Goal: Task Accomplishment & Management: Complete application form

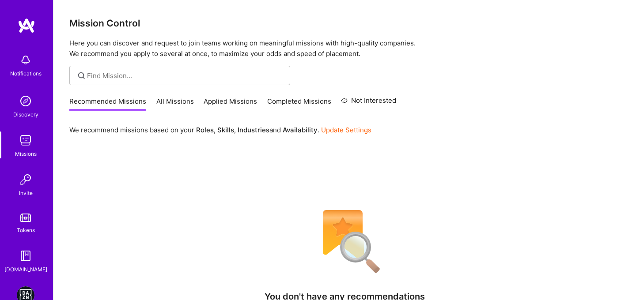
click at [23, 292] on img at bounding box center [26, 296] width 18 height 18
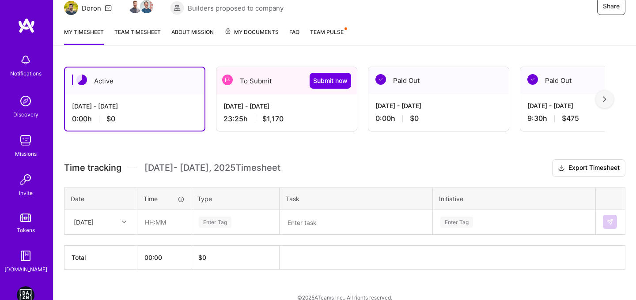
scroll to position [108, 0]
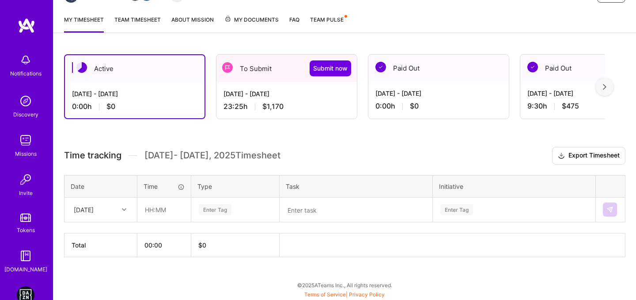
click at [239, 81] on div "To Submit Submit now" at bounding box center [286, 68] width 140 height 27
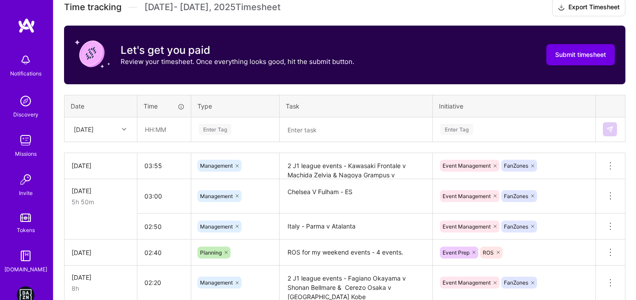
scroll to position [260, 0]
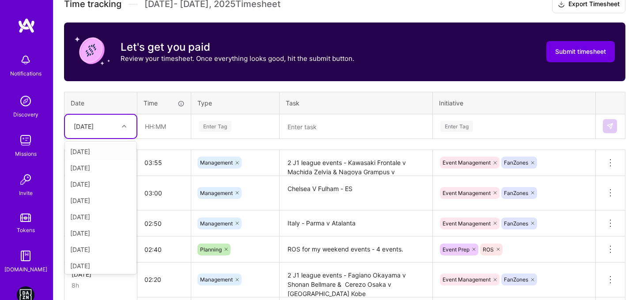
click at [115, 120] on div "[DATE]" at bounding box center [93, 126] width 49 height 15
click at [91, 266] on div "[DATE]" at bounding box center [101, 264] width 72 height 16
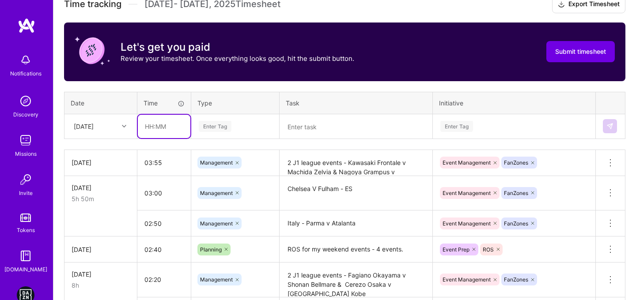
click at [148, 126] on input "text" at bounding box center [164, 126] width 53 height 23
type input "03:15"
click at [215, 132] on div "Enter Tag" at bounding box center [235, 126] width 87 height 23
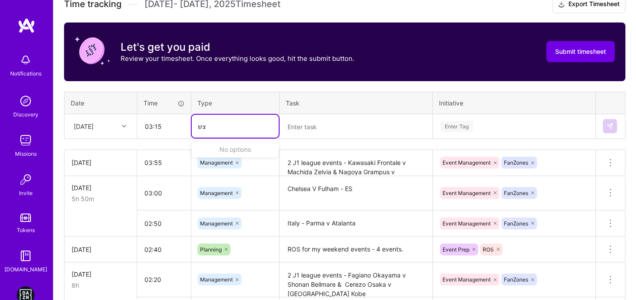
type input "צ"
type input "man"
click at [222, 159] on span "Management" at bounding box center [217, 155] width 42 height 12
click at [317, 133] on textarea at bounding box center [356, 126] width 151 height 23
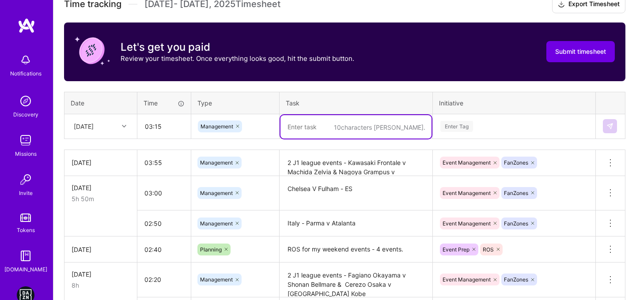
paste textarea "DACH - [GEOGRAPHIC_DATA] v [GEOGRAPHIC_DATA]"
type textarea "DACH - [GEOGRAPHIC_DATA] v [GEOGRAPHIC_DATA]"
click at [513, 134] on div "Enter Tag" at bounding box center [514, 126] width 162 height 23
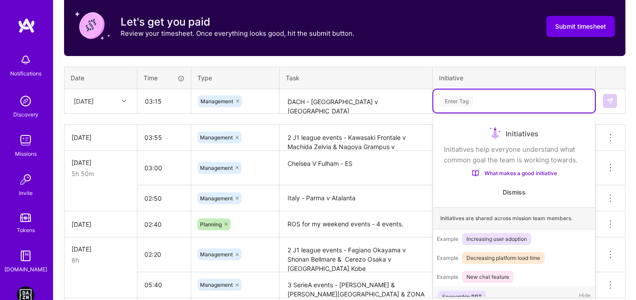
scroll to position [12, 0]
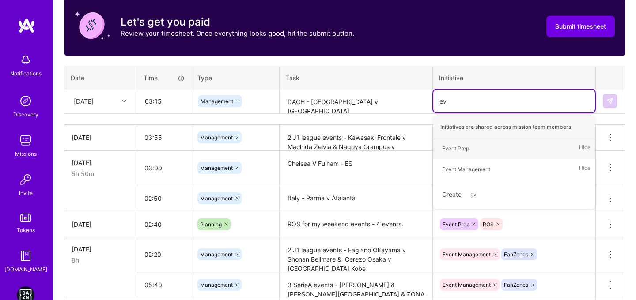
type input "eve"
click at [460, 171] on div "Event Management" at bounding box center [466, 169] width 48 height 9
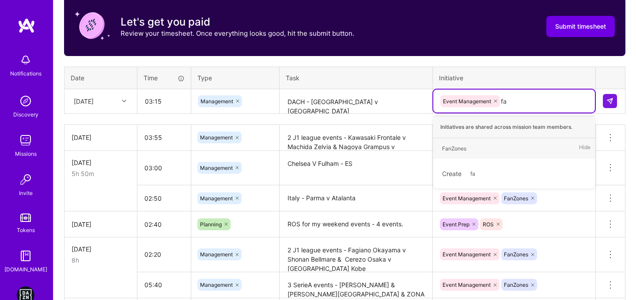
type input "fan"
click at [456, 146] on div "FanZones" at bounding box center [454, 148] width 24 height 9
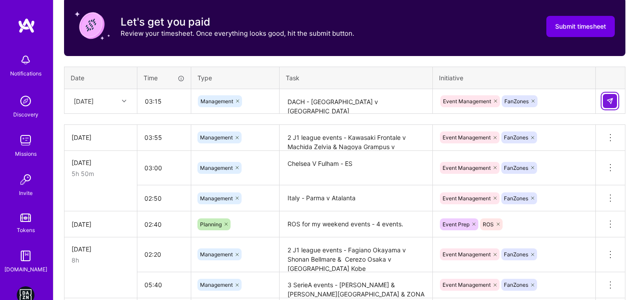
click at [614, 99] on button at bounding box center [610, 101] width 14 height 14
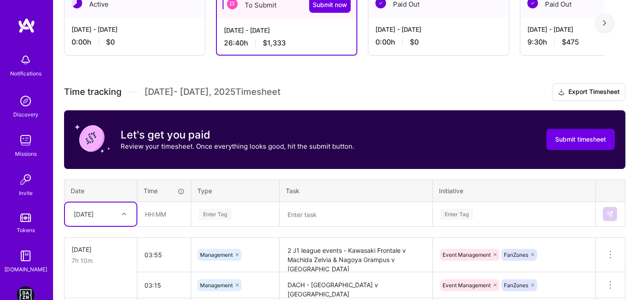
scroll to position [154, 0]
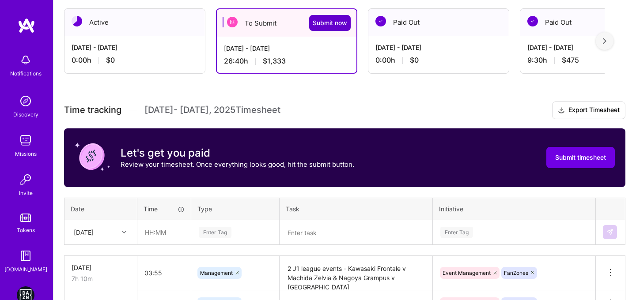
click at [322, 28] on button "Submit now" at bounding box center [330, 23] width 42 height 16
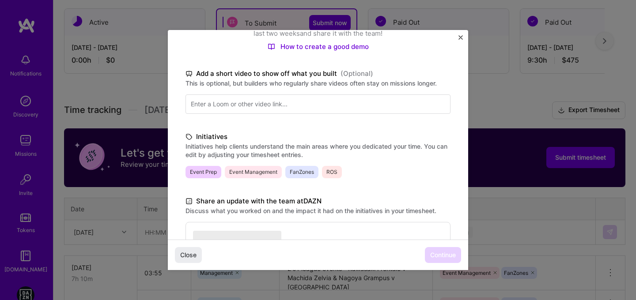
scroll to position [230, 0]
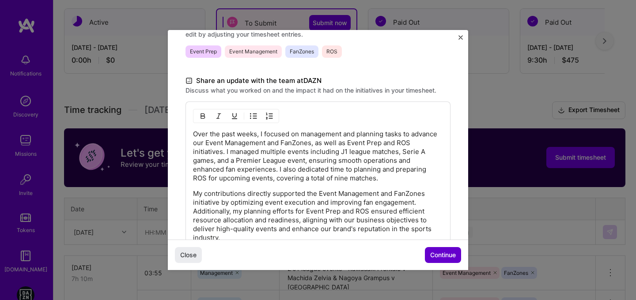
click at [429, 255] on button "Continue" at bounding box center [443, 255] width 36 height 16
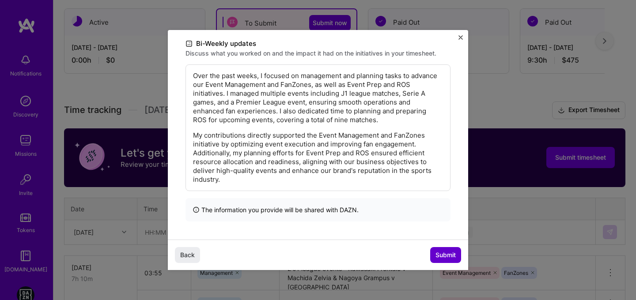
scroll to position [141, 0]
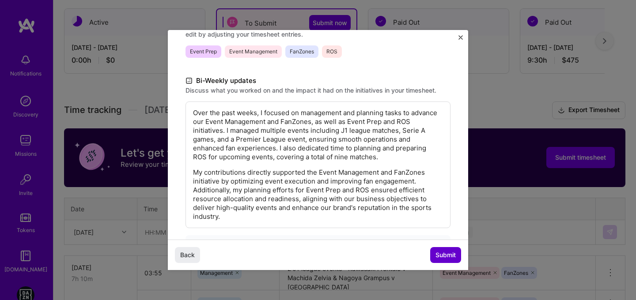
click at [437, 257] on span "Submit" at bounding box center [446, 255] width 20 height 9
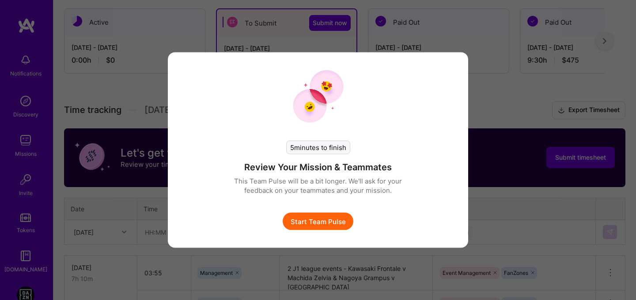
click at [321, 223] on button "Start Team Pulse" at bounding box center [318, 222] width 71 height 18
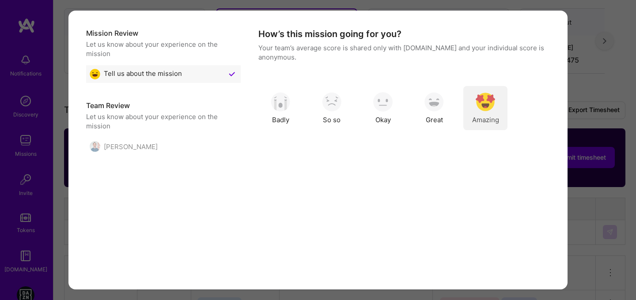
click at [469, 120] on div "Amazing" at bounding box center [485, 108] width 44 height 44
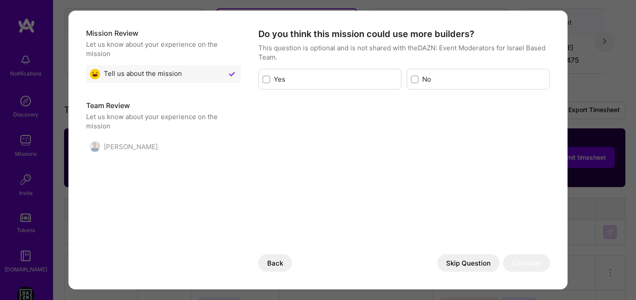
click at [444, 267] on button "Skip Question" at bounding box center [468, 263] width 62 height 18
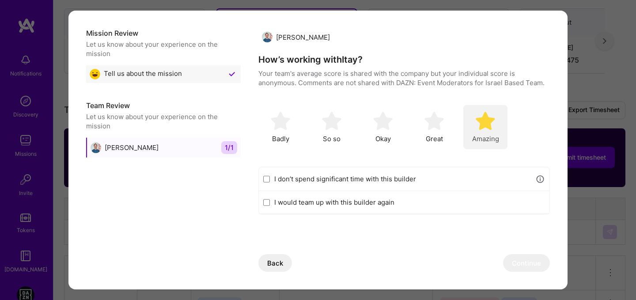
click at [489, 129] on img "modal" at bounding box center [485, 120] width 19 height 19
click at [516, 264] on button "Continue" at bounding box center [526, 263] width 47 height 18
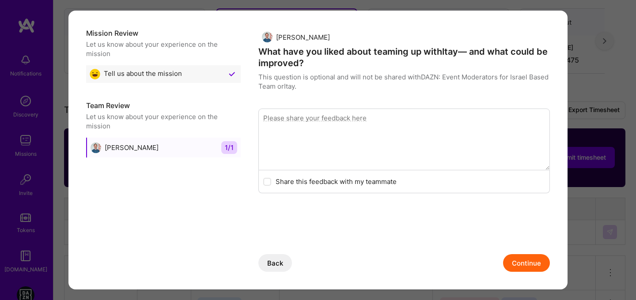
click at [525, 270] on button "Continue" at bounding box center [526, 263] width 47 height 18
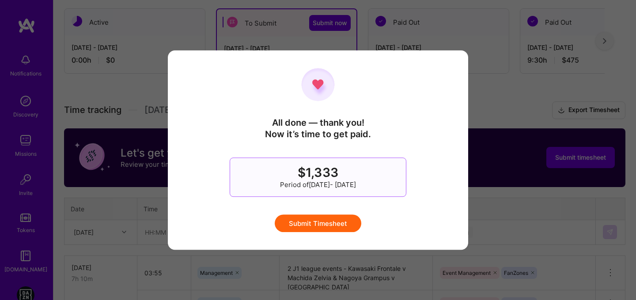
click at [320, 223] on button "Submit Timesheet" at bounding box center [318, 224] width 87 height 18
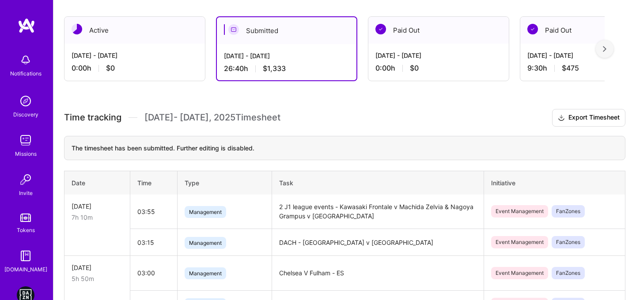
scroll to position [145, 0]
